Goal: Use online tool/utility: Utilize a website feature to perform a specific function

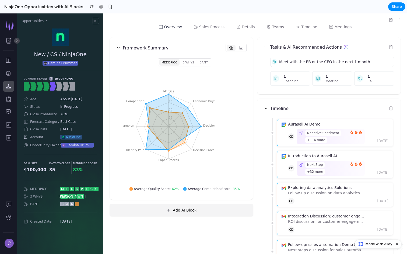
click at [189, 214] on button "Add AI Block" at bounding box center [181, 210] width 143 height 12
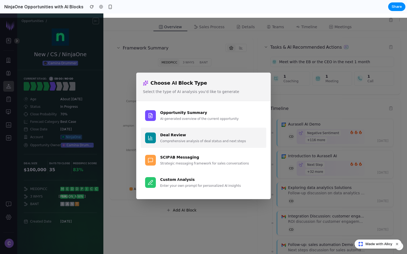
click at [197, 130] on button "Deal Review Comprehensive analysis of deal status and next steps" at bounding box center [203, 138] width 125 height 20
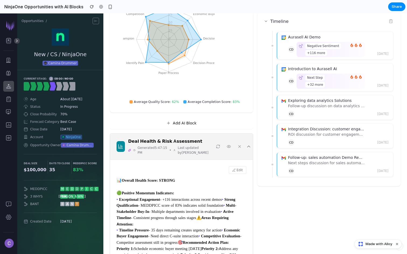
scroll to position [157, 0]
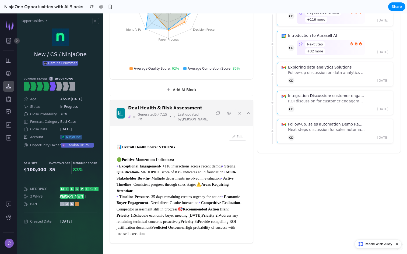
click at [237, 111] on icon at bounding box center [239, 113] width 4 height 4
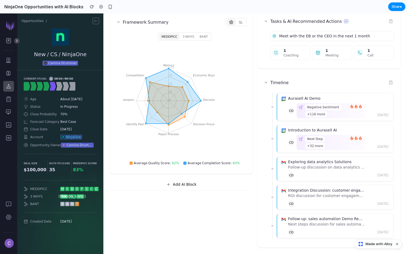
scroll to position [26, 0]
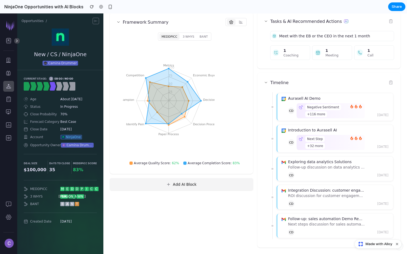
click at [176, 185] on button "Add AI Block" at bounding box center [181, 184] width 143 height 12
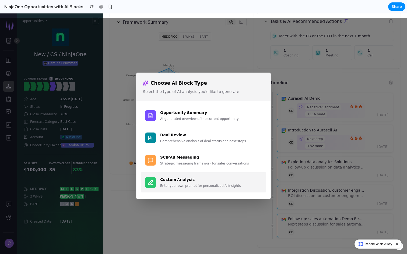
click at [186, 189] on button "Custom Analysis Enter your own prompt for personalized AI insights" at bounding box center [203, 182] width 125 height 20
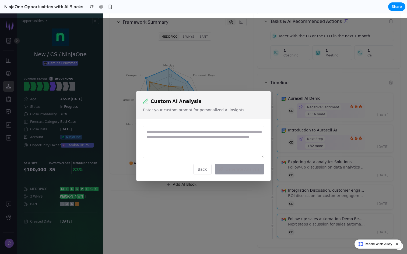
click at [204, 171] on button "Back" at bounding box center [202, 169] width 18 height 10
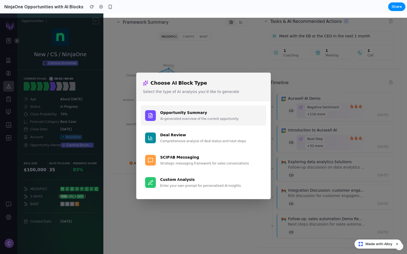
click at [189, 116] on div "AI-generated overview of the current opportunity" at bounding box center [211, 118] width 102 height 5
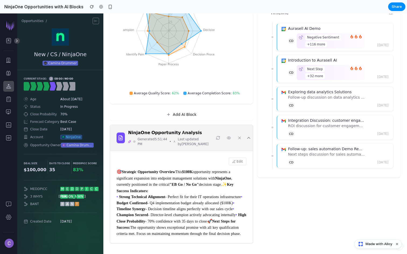
scroll to position [157, 0]
click at [240, 158] on button "Edit" at bounding box center [237, 162] width 17 height 8
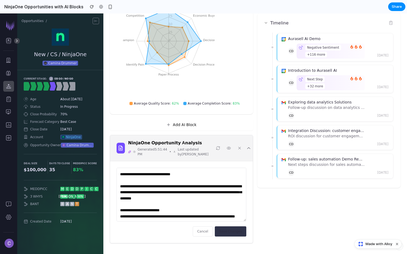
click at [226, 199] on textarea "**********" at bounding box center [181, 195] width 130 height 54
type textarea "**********"
click at [233, 230] on button "Save Changes" at bounding box center [230, 232] width 31 height 10
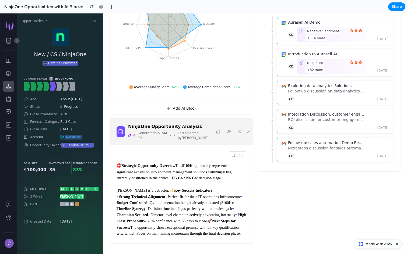
scroll to position [169, 0]
drag, startPoint x: 118, startPoint y: 136, endPoint x: 164, endPoint y: 136, distance: 45.5
click at [164, 162] on div "🎯 Strategic Opportunity Overview This $100K opportunity represents a significan…" at bounding box center [181, 199] width 130 height 74
click at [227, 130] on icon at bounding box center [229, 132] width 4 height 4
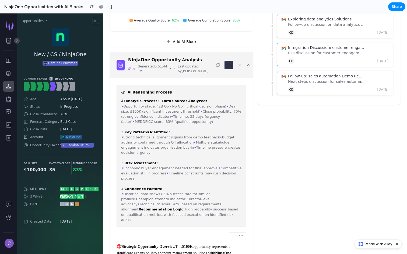
click at [227, 66] on icon at bounding box center [228, 65] width 3 height 2
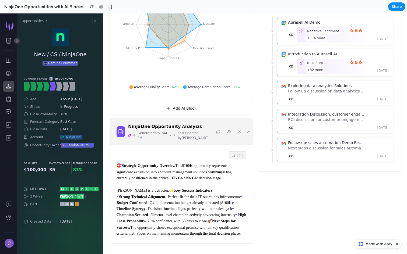
click at [239, 151] on button "Edit" at bounding box center [237, 155] width 17 height 8
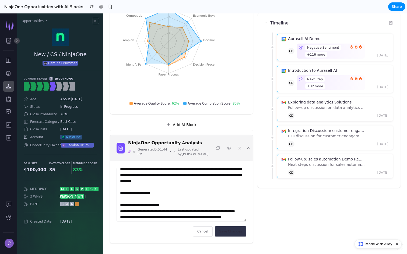
scroll to position [5, 0]
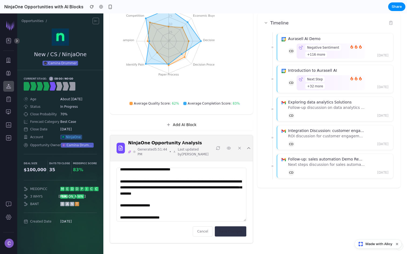
click at [224, 184] on textarea "**********" at bounding box center [181, 195] width 130 height 54
click at [238, 148] on icon at bounding box center [239, 148] width 2 height 2
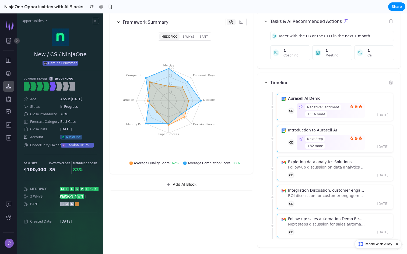
scroll to position [22, 0]
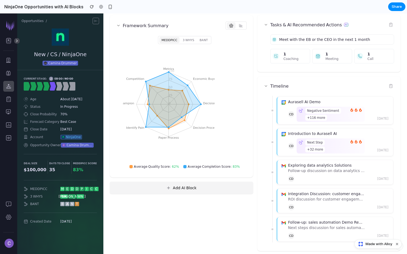
click at [189, 188] on button "Add AI Block" at bounding box center [181, 188] width 143 height 12
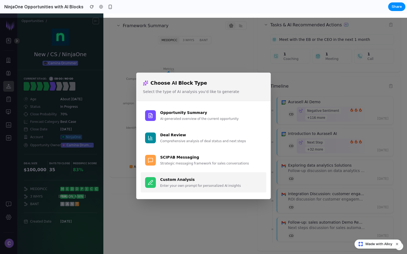
click at [198, 185] on div "Enter your own prompt for personalized AI insights" at bounding box center [211, 185] width 102 height 5
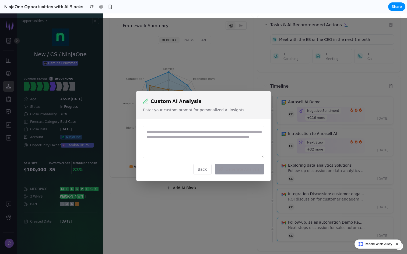
click at [209, 169] on button "Back" at bounding box center [202, 169] width 18 height 10
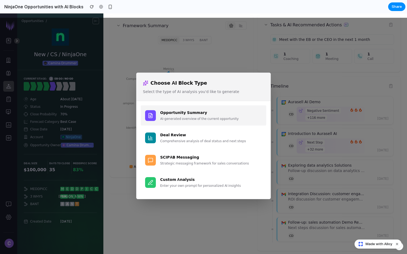
click at [185, 119] on div "AI-generated overview of the current opportunity" at bounding box center [211, 118] width 102 height 5
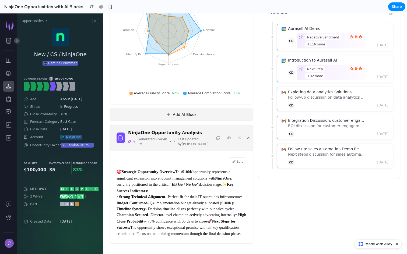
scroll to position [157, 0]
click at [240, 158] on button "Edit" at bounding box center [237, 162] width 17 height 8
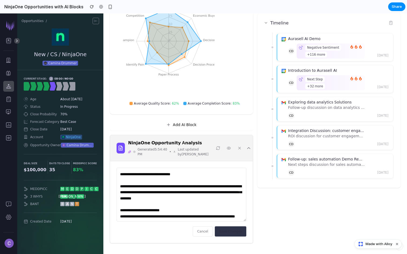
scroll to position [80, 0]
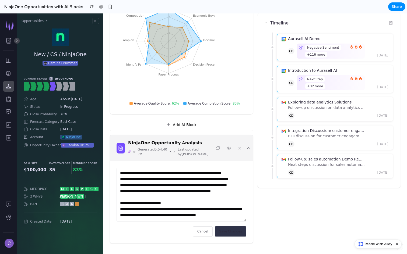
click at [154, 211] on textarea "**********" at bounding box center [181, 195] width 130 height 54
click at [139, 209] on textarea "**********" at bounding box center [181, 195] width 130 height 54
type textarea "**********"
click at [233, 231] on button "Save Changes" at bounding box center [230, 232] width 31 height 10
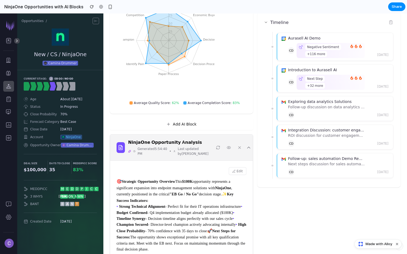
scroll to position [157, 0]
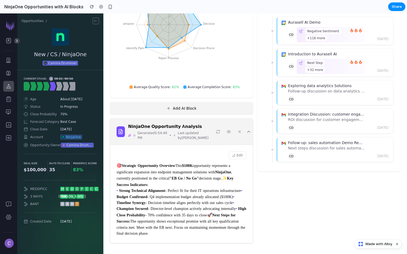
click at [203, 102] on button "Add AI Block" at bounding box center [181, 108] width 143 height 12
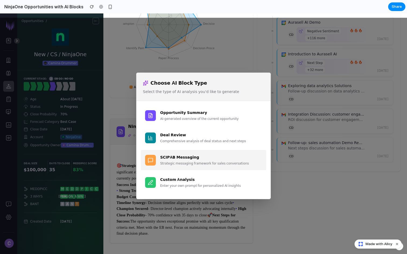
click at [205, 162] on div "Strategic messaging framework for sales conversations" at bounding box center [211, 163] width 102 height 5
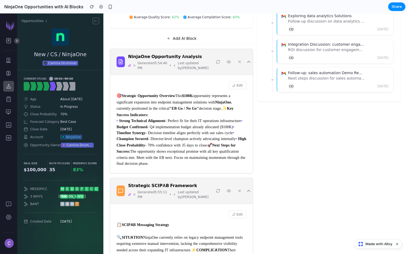
scroll to position [169, 0]
